Goal: Find specific page/section: Find specific page/section

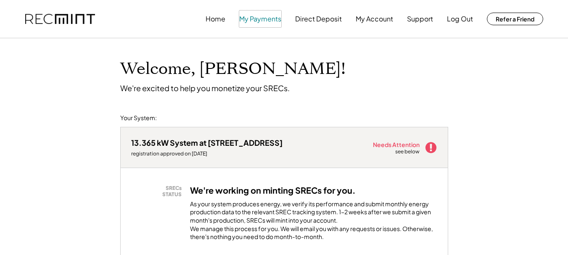
click at [256, 16] on button "My Payments" at bounding box center [260, 19] width 42 height 17
